Goal: Use online tool/utility

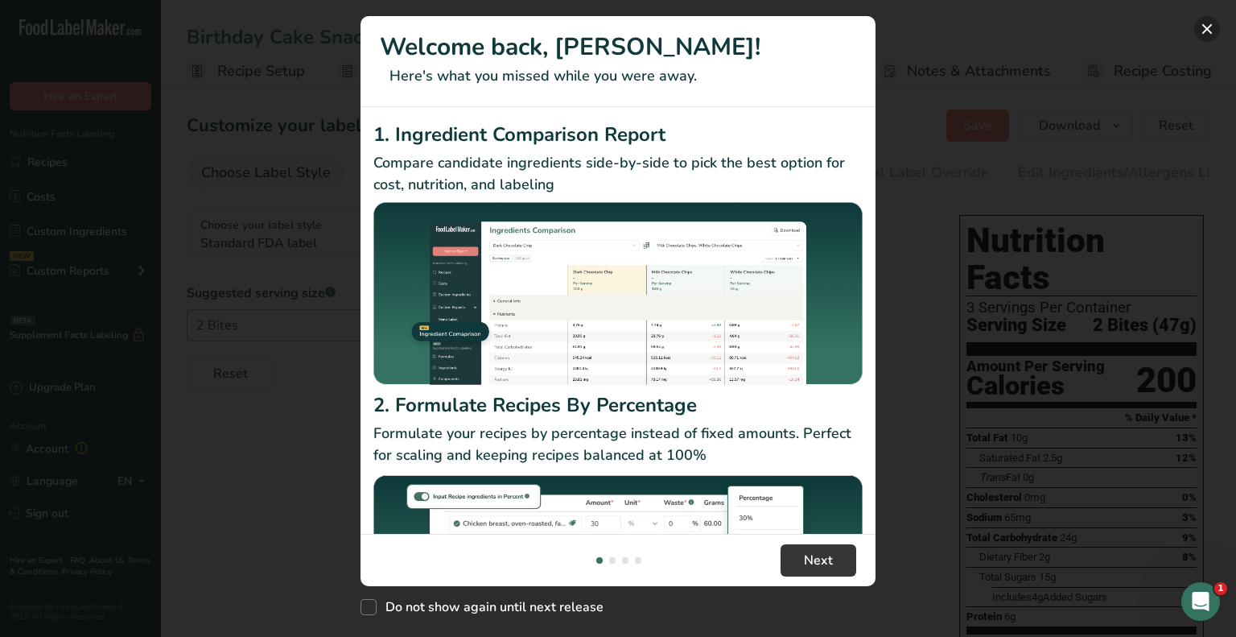
click at [1211, 29] on button "New Features" at bounding box center [1208, 29] width 26 height 26
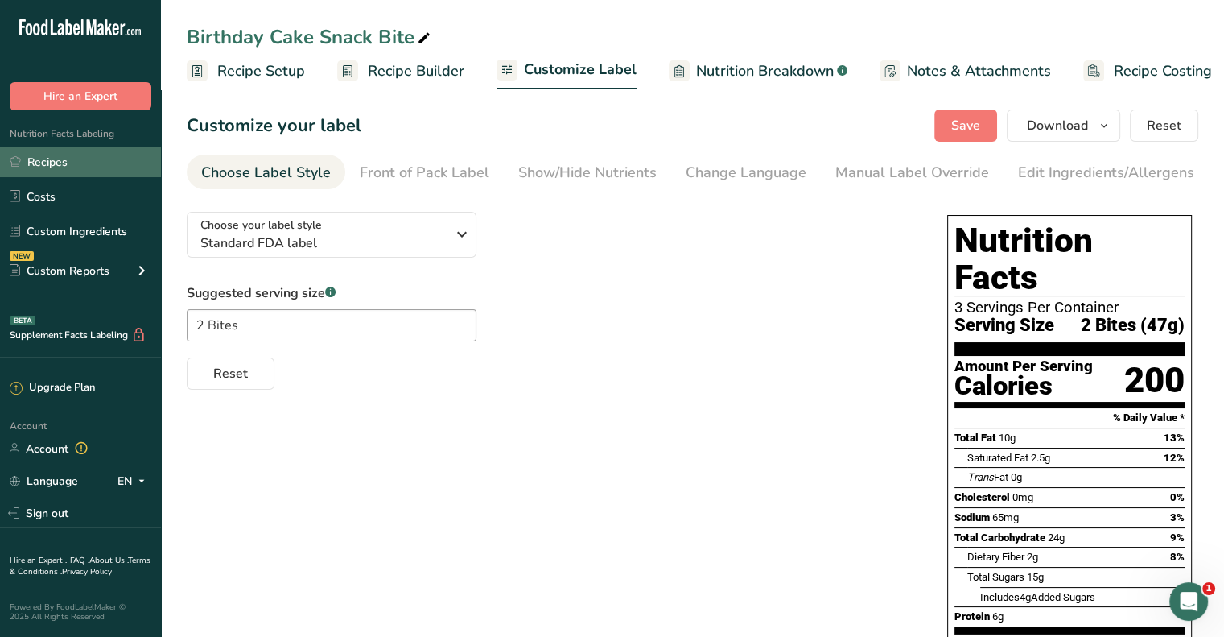
click at [64, 167] on link "Recipes" at bounding box center [80, 162] width 161 height 31
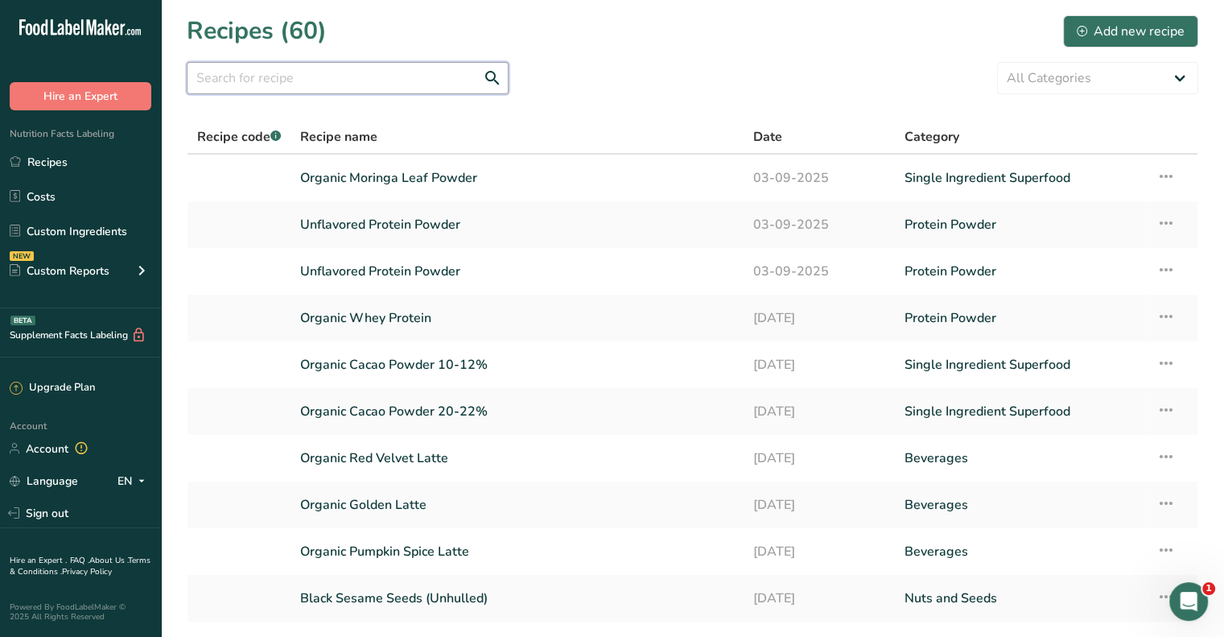
click at [321, 78] on input "text" at bounding box center [348, 78] width 322 height 32
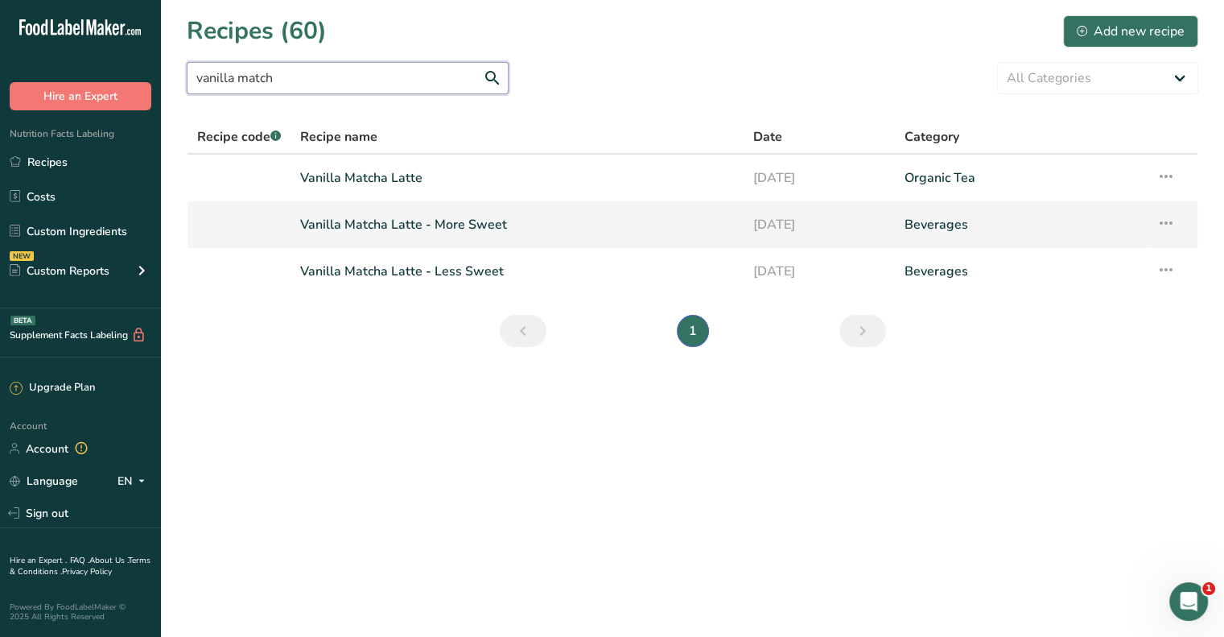
type input "vanilla match"
click at [383, 222] on link "Vanilla Matcha Latte - More Sweet" at bounding box center [517, 225] width 434 height 34
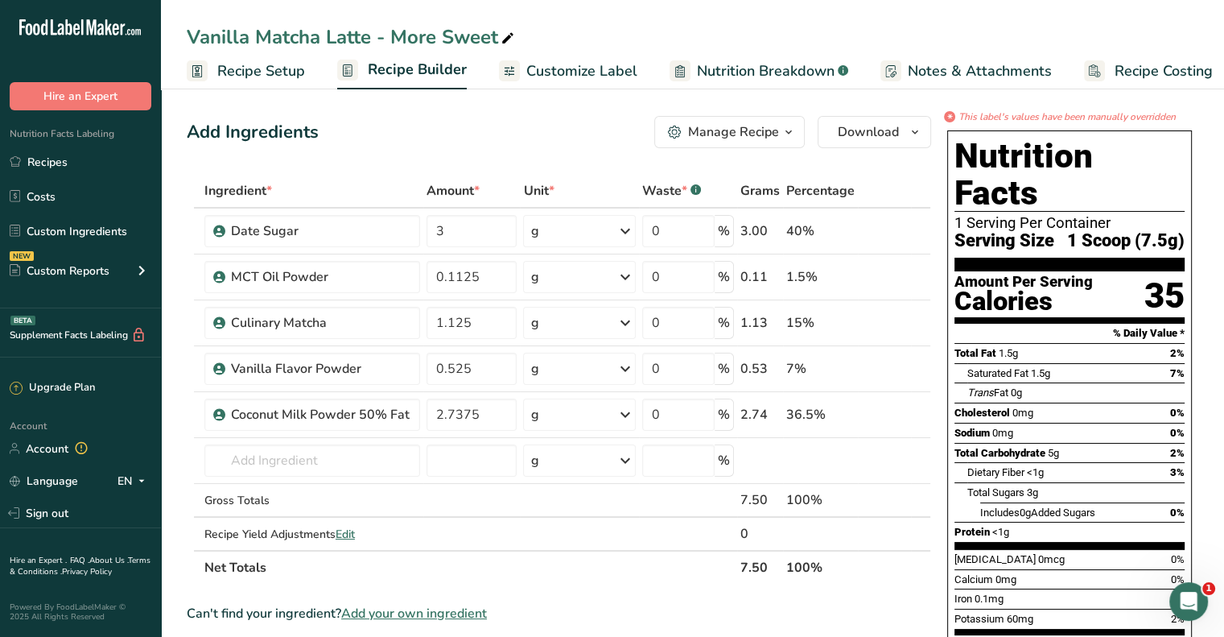
click at [585, 70] on span "Customize Label" at bounding box center [581, 71] width 111 height 22
